Goal: Register for event/course

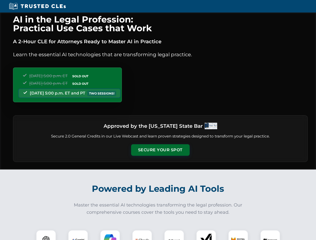
click at [160, 150] on button "Secure Your Spot" at bounding box center [160, 150] width 59 height 12
click at [46, 235] on img at bounding box center [46, 240] width 15 height 15
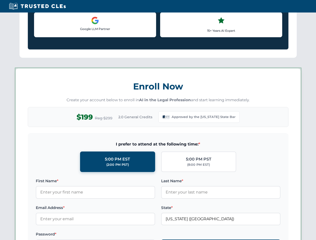
click at [110, 235] on label "Password *" at bounding box center [95, 235] width 119 height 6
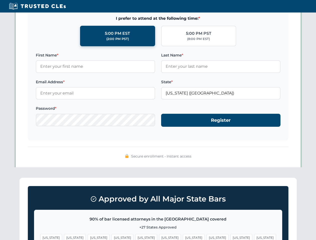
click at [231, 235] on span "[US_STATE]" at bounding box center [242, 237] width 22 height 7
